Goal: Transaction & Acquisition: Purchase product/service

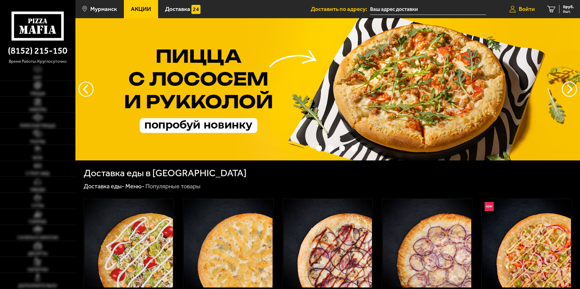
click at [530, 7] on span "Войти" at bounding box center [527, 9] width 16 height 6
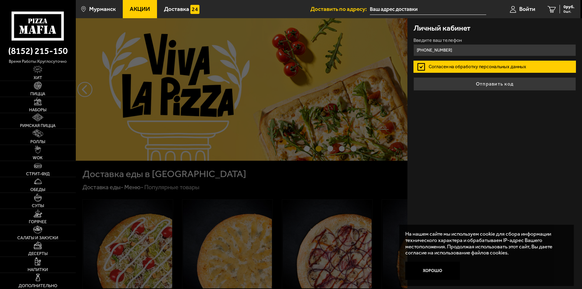
type input "[PHONE_NUMBER]"
click at [413, 77] on button "Отправить код" at bounding box center [494, 83] width 162 height 13
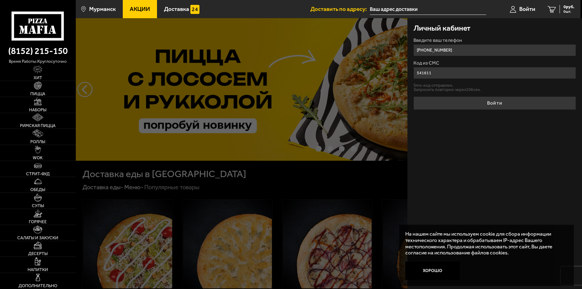
type input "541611"
click at [413, 96] on button "Войти" at bounding box center [494, 102] width 162 height 13
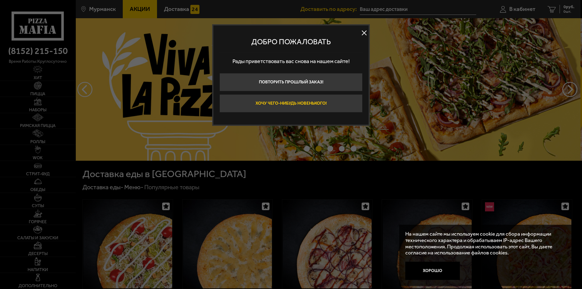
click at [264, 105] on button "Хочу чего-нибудь новенького!" at bounding box center [290, 103] width 143 height 18
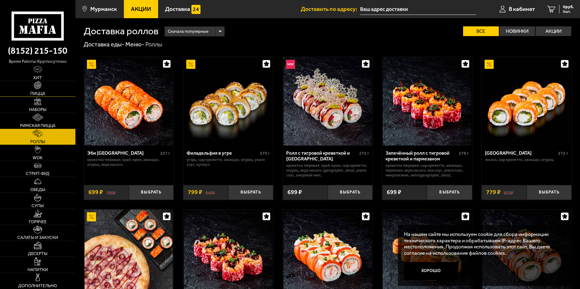
click at [36, 89] on img at bounding box center [38, 85] width 8 height 8
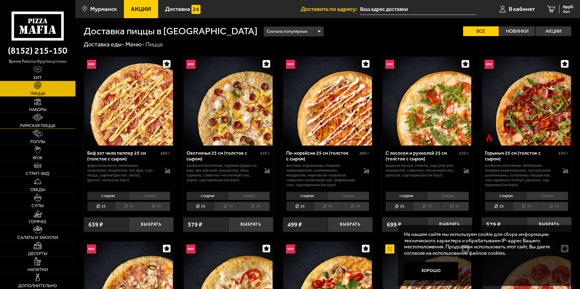
click at [43, 124] on span "Римская пицца" at bounding box center [37, 126] width 35 height 4
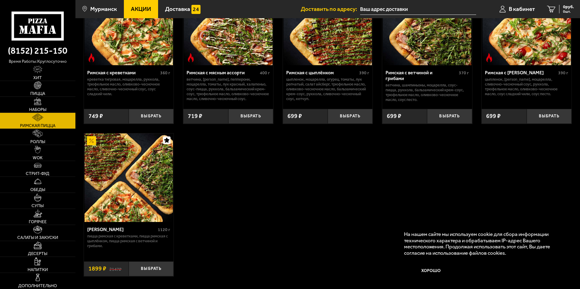
scroll to position [91, 0]
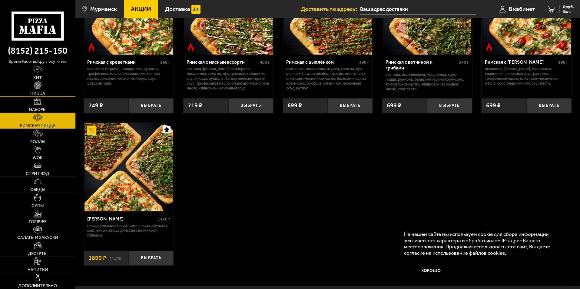
click at [59, 89] on link "Пицца" at bounding box center [37, 89] width 75 height 16
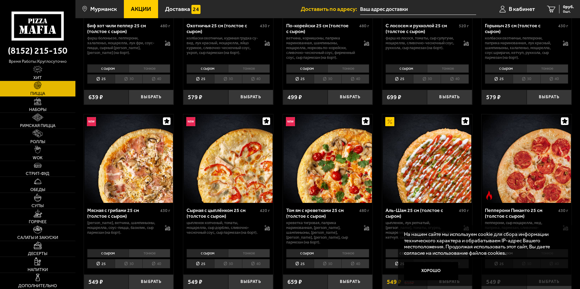
scroll to position [212, 0]
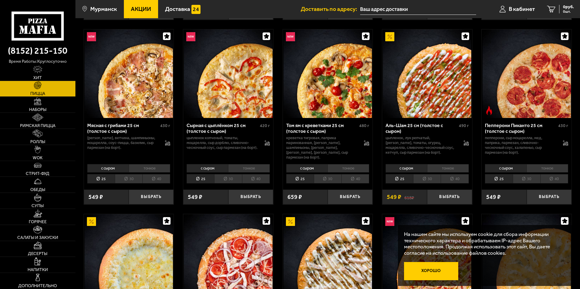
click at [437, 268] on button "Хорошо" at bounding box center [431, 271] width 55 height 18
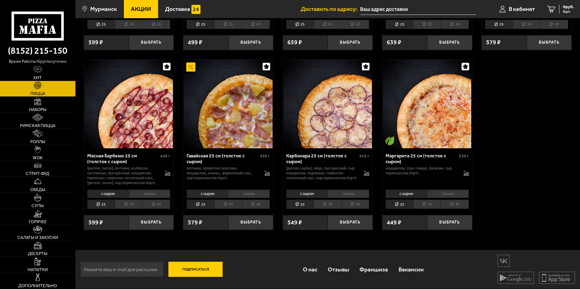
scroll to position [750, 0]
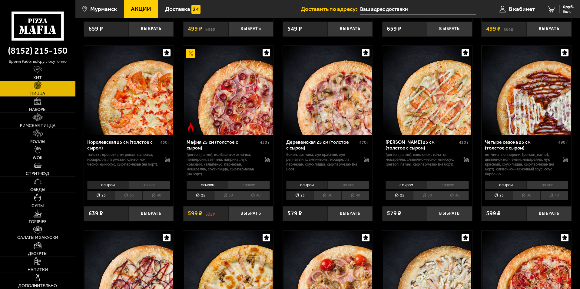
click at [342, 186] on li "тонкое" at bounding box center [348, 185] width 42 height 8
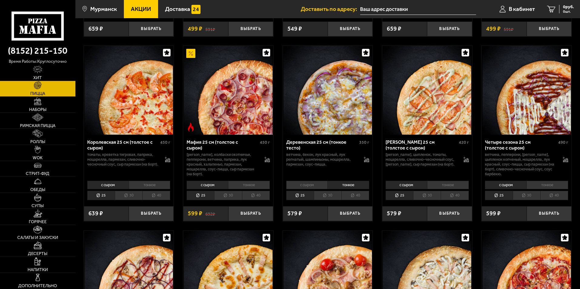
click at [328, 198] on li "30" at bounding box center [328, 195] width 28 height 9
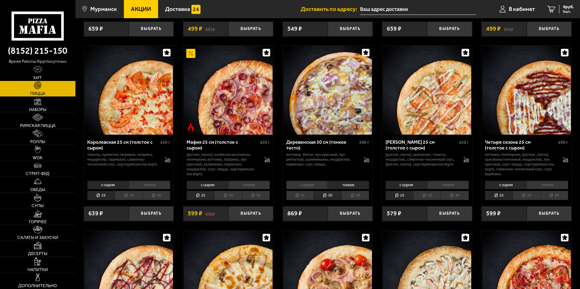
click at [345, 199] on li "40" at bounding box center [355, 195] width 28 height 9
click at [328, 198] on li "30" at bounding box center [328, 195] width 28 height 9
click at [355, 198] on li "40" at bounding box center [355, 195] width 28 height 9
click at [341, 198] on li "30" at bounding box center [328, 195] width 28 height 9
click at [347, 199] on li "40" at bounding box center [355, 195] width 28 height 9
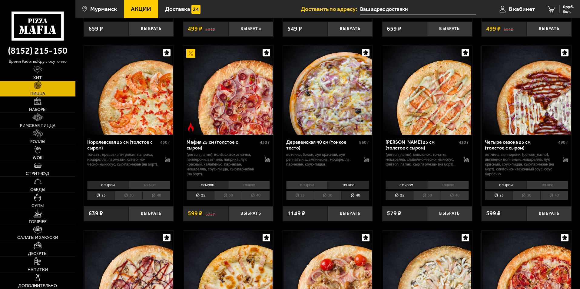
click at [331, 195] on li "30" at bounding box center [328, 195] width 28 height 9
click at [362, 199] on li "40" at bounding box center [355, 195] width 28 height 9
click at [351, 185] on li "тонкое" at bounding box center [348, 185] width 42 height 8
click at [315, 185] on li "с сыром" at bounding box center [307, 185] width 42 height 8
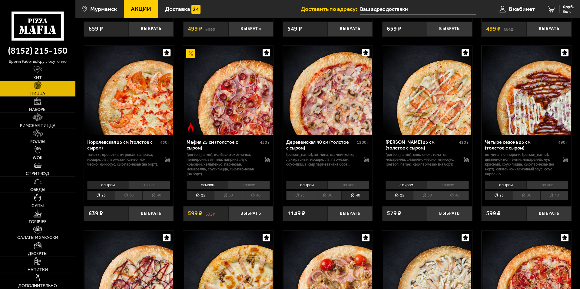
click at [334, 187] on li "тонкое" at bounding box center [348, 185] width 42 height 8
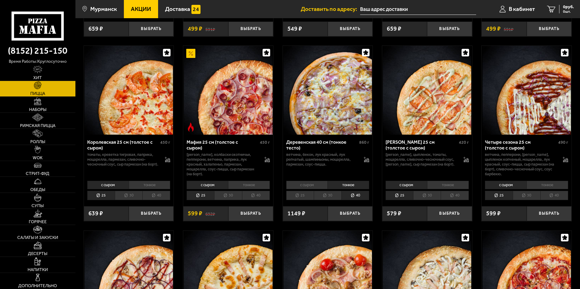
click at [327, 196] on li "30" at bounding box center [328, 195] width 28 height 9
click at [344, 199] on li "40" at bounding box center [355, 195] width 28 height 9
click at [350, 218] on button "Выбрать" at bounding box center [350, 213] width 45 height 15
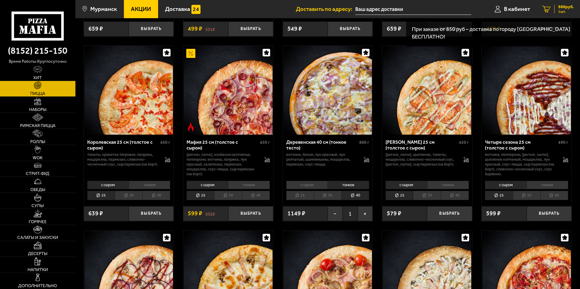
click at [569, 6] on span "988 руб." at bounding box center [566, 7] width 16 height 4
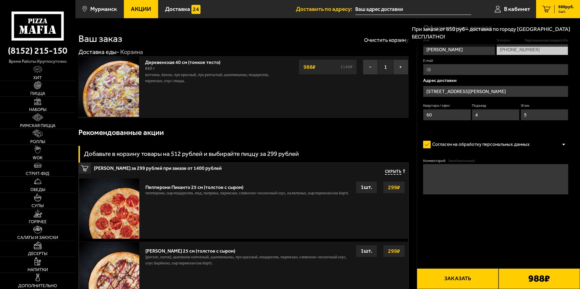
type input "[STREET_ADDRESS][PERSON_NAME]"
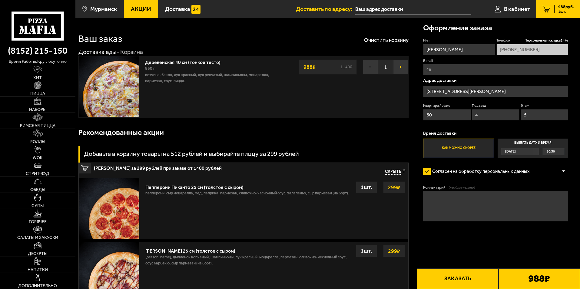
click at [396, 69] on button "+" at bounding box center [400, 66] width 15 height 15
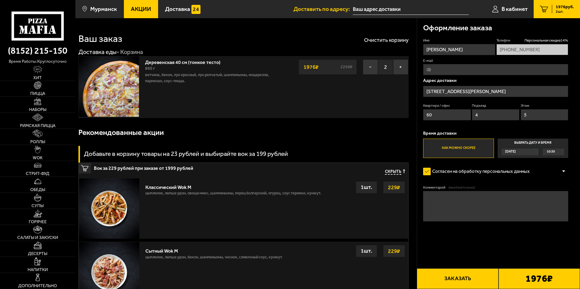
click at [528, 85] on div "Адрес доставки [STREET_ADDRESS][PERSON_NAME]" at bounding box center [495, 100] width 145 height 45
click at [527, 87] on input "[STREET_ADDRESS][PERSON_NAME]" at bounding box center [495, 91] width 145 height 11
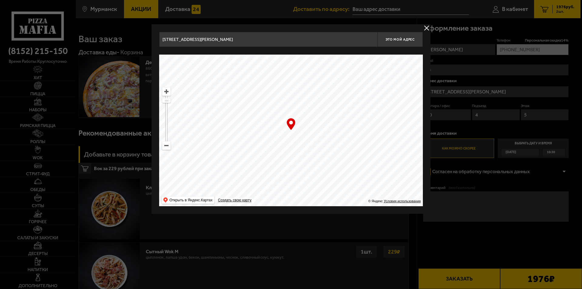
click at [237, 42] on input "[STREET_ADDRESS][PERSON_NAME]" at bounding box center [268, 39] width 218 height 15
drag, startPoint x: 239, startPoint y: 42, endPoint x: 86, endPoint y: 42, distance: 153.6
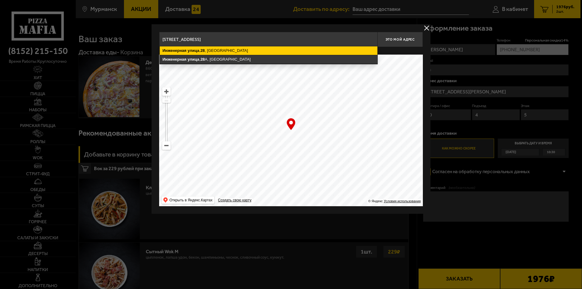
click at [198, 54] on ymaps "[STREET_ADDRESS]" at bounding box center [269, 50] width 218 height 8
type input "[STREET_ADDRESS]"
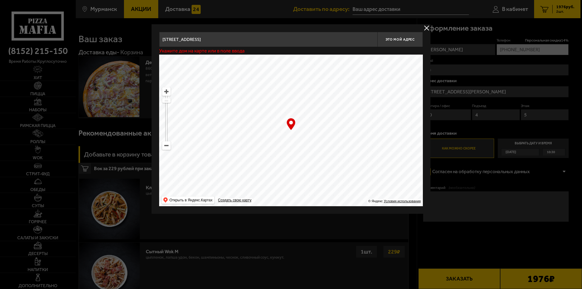
type input "[STREET_ADDRESS]"
click at [389, 41] on span "Это мой адрес" at bounding box center [399, 40] width 29 height 4
type input "[STREET_ADDRESS]"
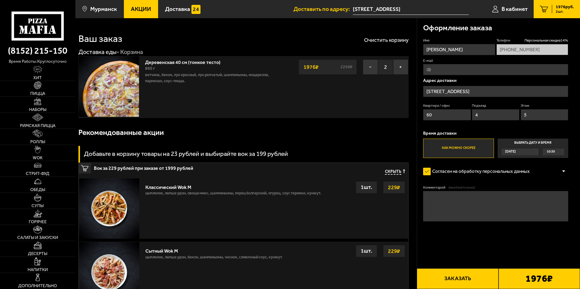
drag, startPoint x: 442, startPoint y: 118, endPoint x: 417, endPoint y: 110, distance: 26.1
click at [417, 110] on div "Оформление заказа Имя [PERSON_NAME] скидка 14 % [PHONE_NUMBER] E-mail Адрес дос…" at bounding box center [498, 137] width 163 height 238
type input "1"
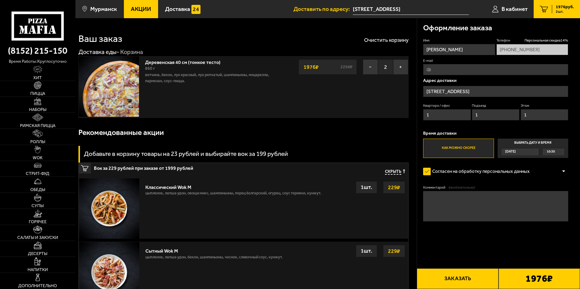
click at [525, 152] on div "[DATE]" at bounding box center [517, 151] width 32 height 7
click at [0, 0] on input "Выбрать дату и время [DATE] 10:30" at bounding box center [0, 0] width 0 height 0
click at [527, 144] on label "Выбрать дату и время [DATE] 10:30" at bounding box center [533, 147] width 71 height 19
click at [533, 150] on div "[DATE]" at bounding box center [517, 151] width 32 height 7
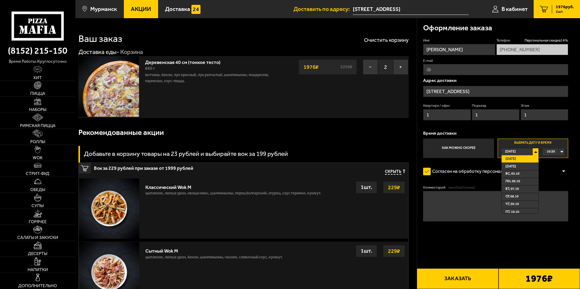
click at [526, 156] on li "[DATE]" at bounding box center [520, 159] width 37 height 8
click at [560, 152] on div "10:45" at bounding box center [554, 151] width 22 height 7
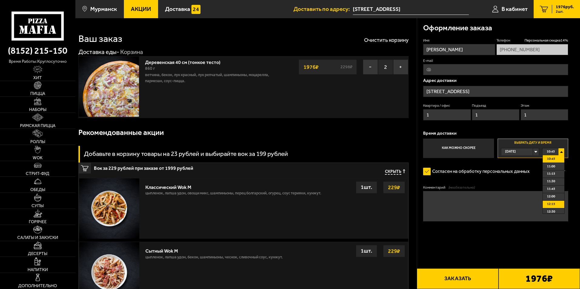
click at [552, 204] on span "12:15" at bounding box center [551, 204] width 8 height 7
click at [536, 202] on textarea "Комментарий (необязательно)" at bounding box center [495, 206] width 145 height 30
type textarea "Д"
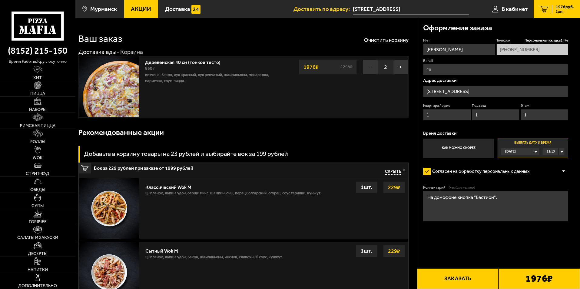
type textarea "На домофоне кнопка "Бастион"."
click at [458, 268] on button "Заказать" at bounding box center [457, 278] width 81 height 21
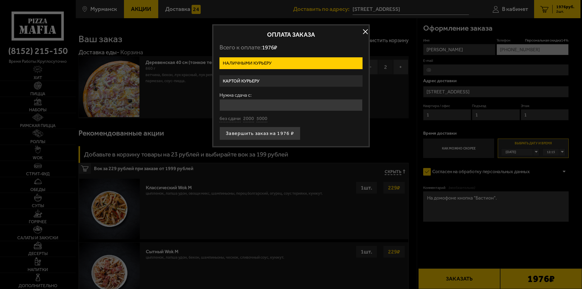
click at [261, 80] on label "Картой курьеру" at bounding box center [290, 81] width 143 height 12
click at [0, 0] on input "Картой курьеру" at bounding box center [0, 0] width 0 height 0
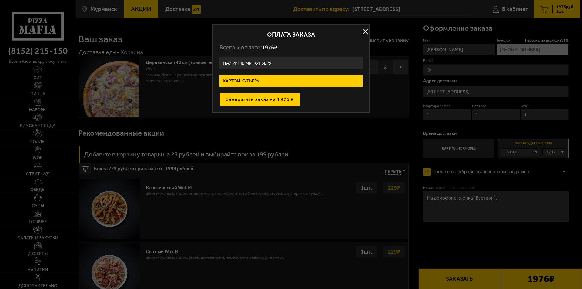
click at [262, 102] on button "Завершить заказ на 1976 ₽" at bounding box center [259, 99] width 81 height 13
